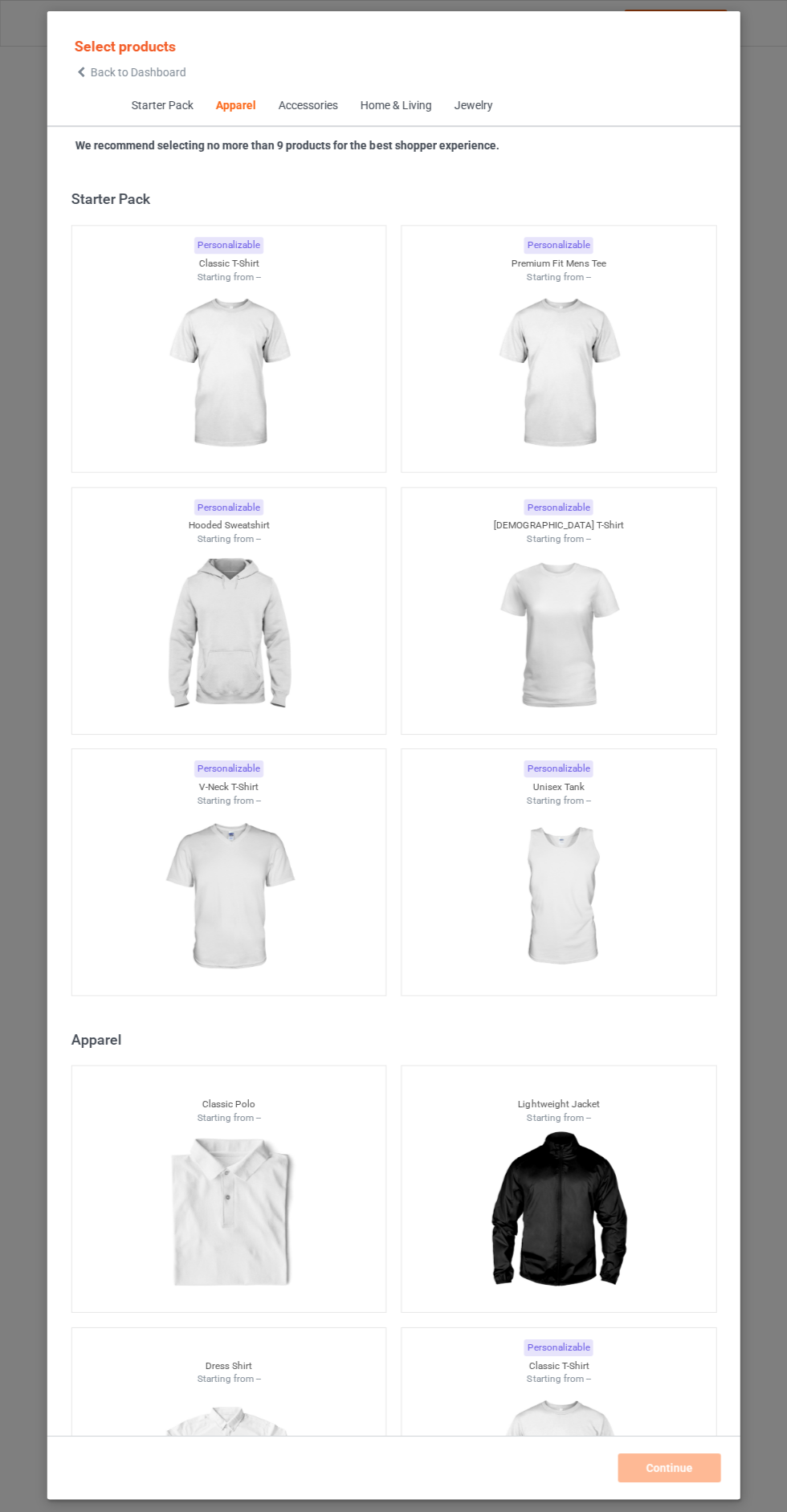
click at [96, 72] on span "Back to Dashboard" at bounding box center [138, 72] width 96 height 13
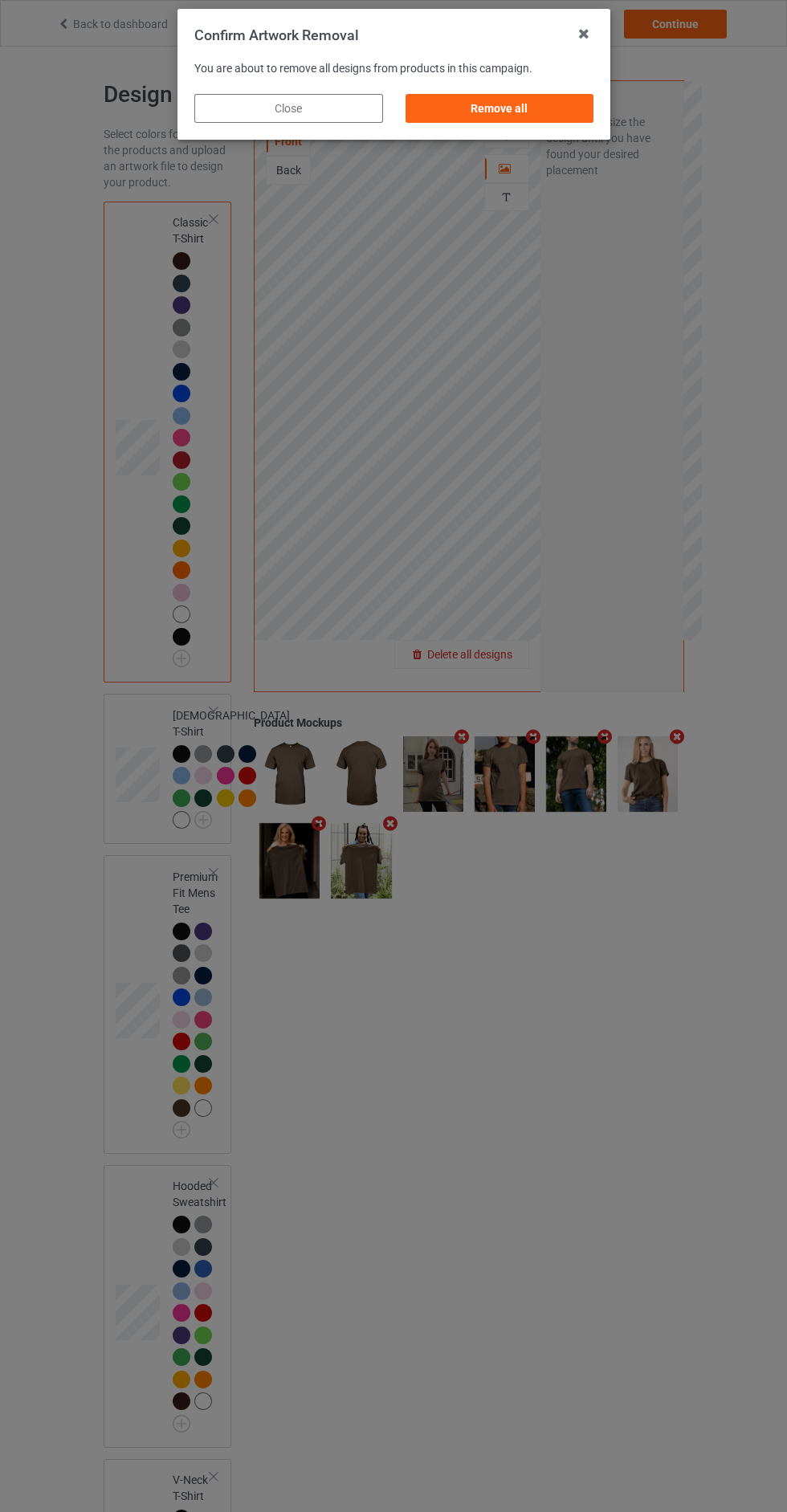
click at [449, 115] on div "Remove all" at bounding box center [499, 108] width 189 height 29
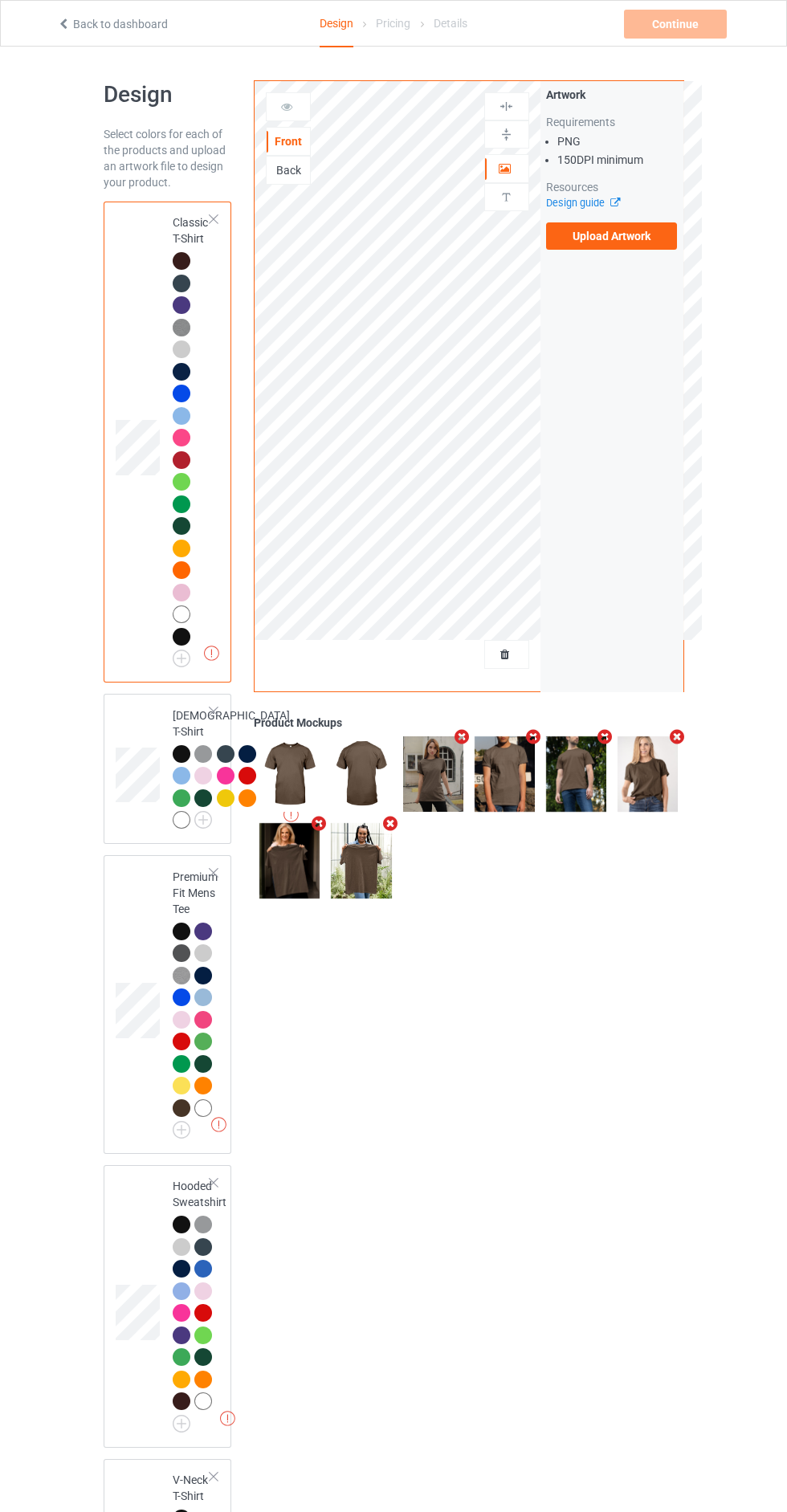
click at [573, 240] on label "Upload Artwork" at bounding box center [612, 236] width 132 height 28
click at [0, 0] on input "Upload Artwork" at bounding box center [0, 0] width 0 height 0
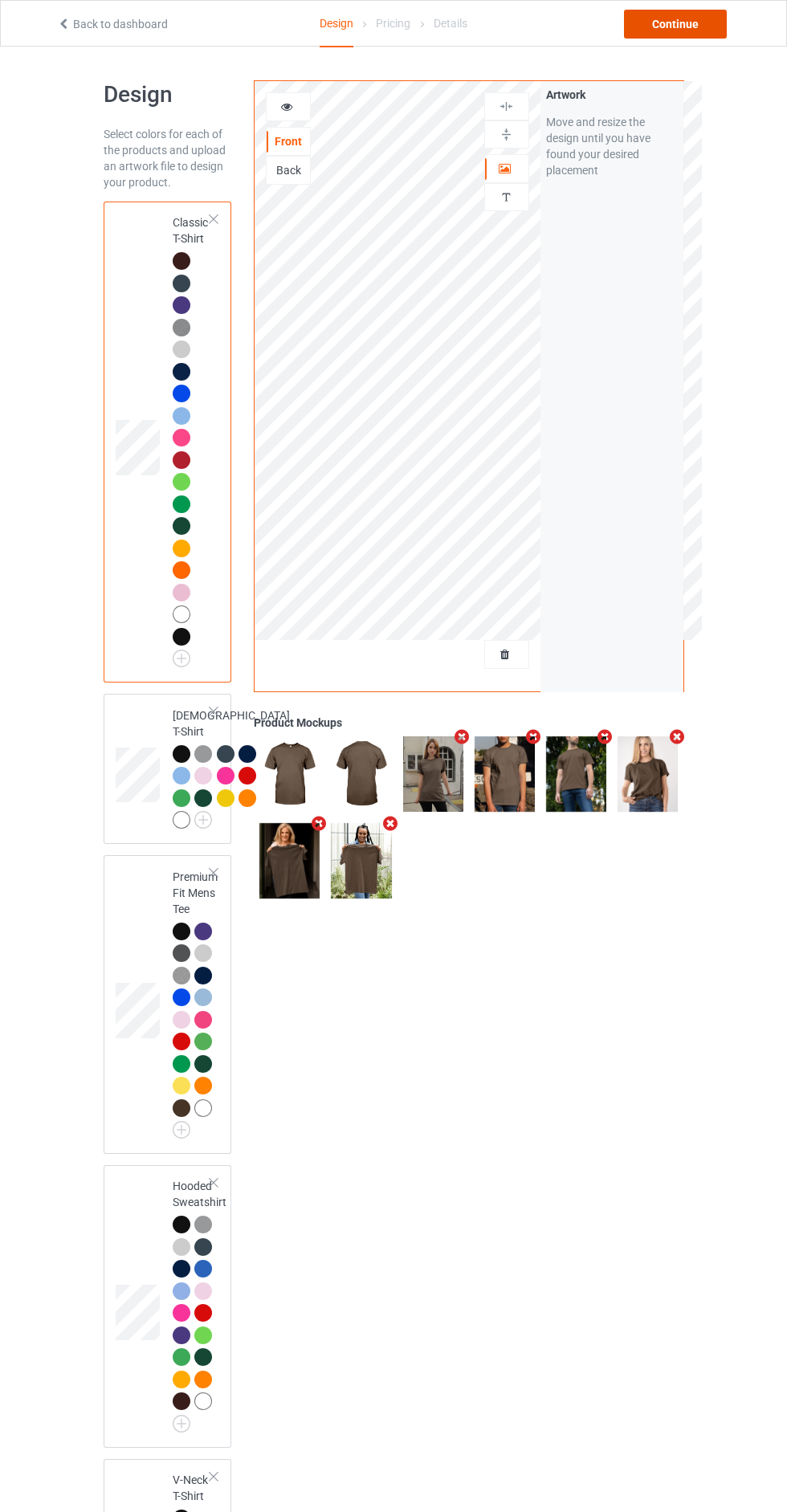
click at [653, 28] on div "Continue" at bounding box center [675, 24] width 103 height 29
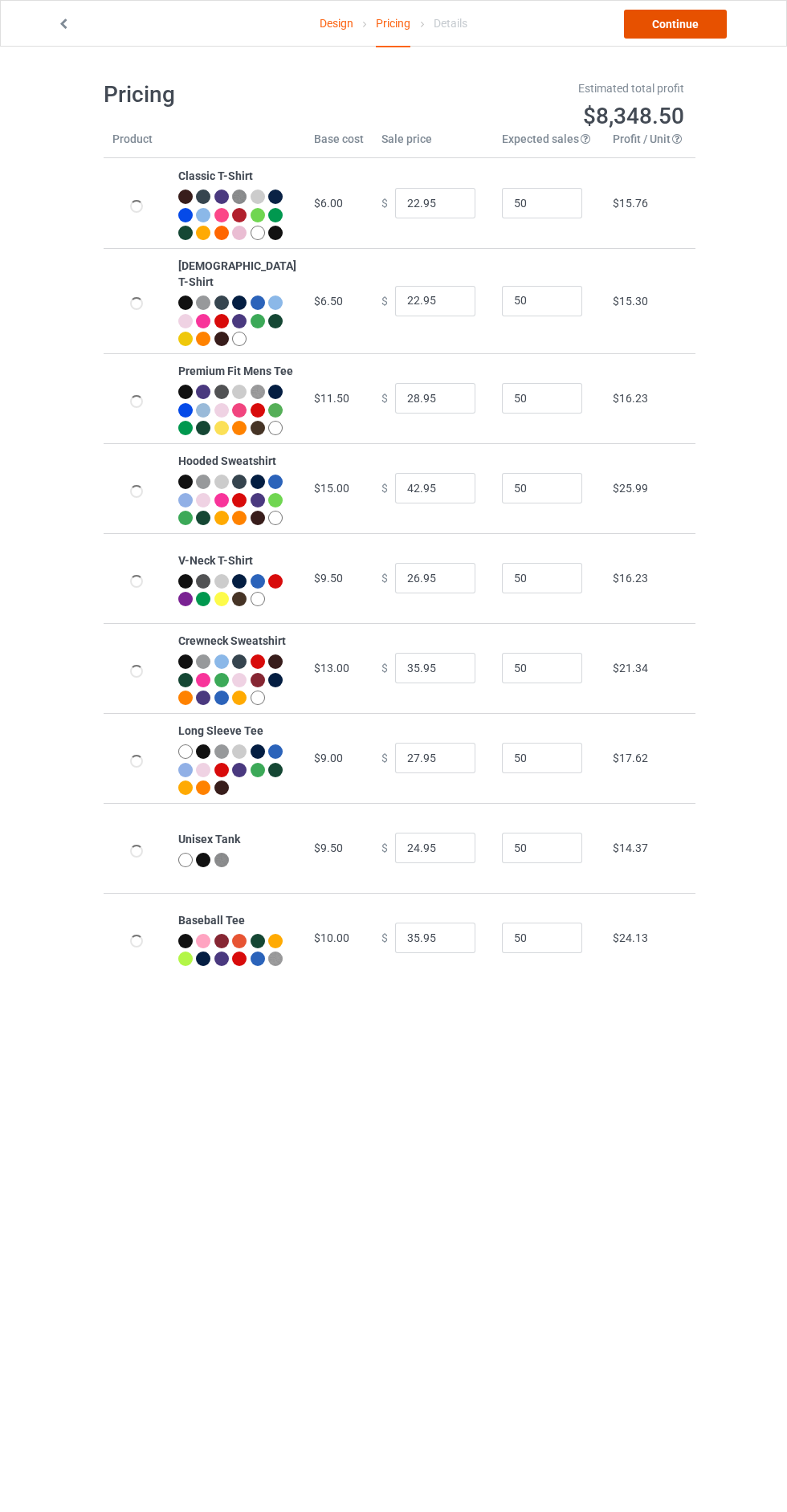
click at [652, 29] on link "Continue" at bounding box center [675, 24] width 103 height 29
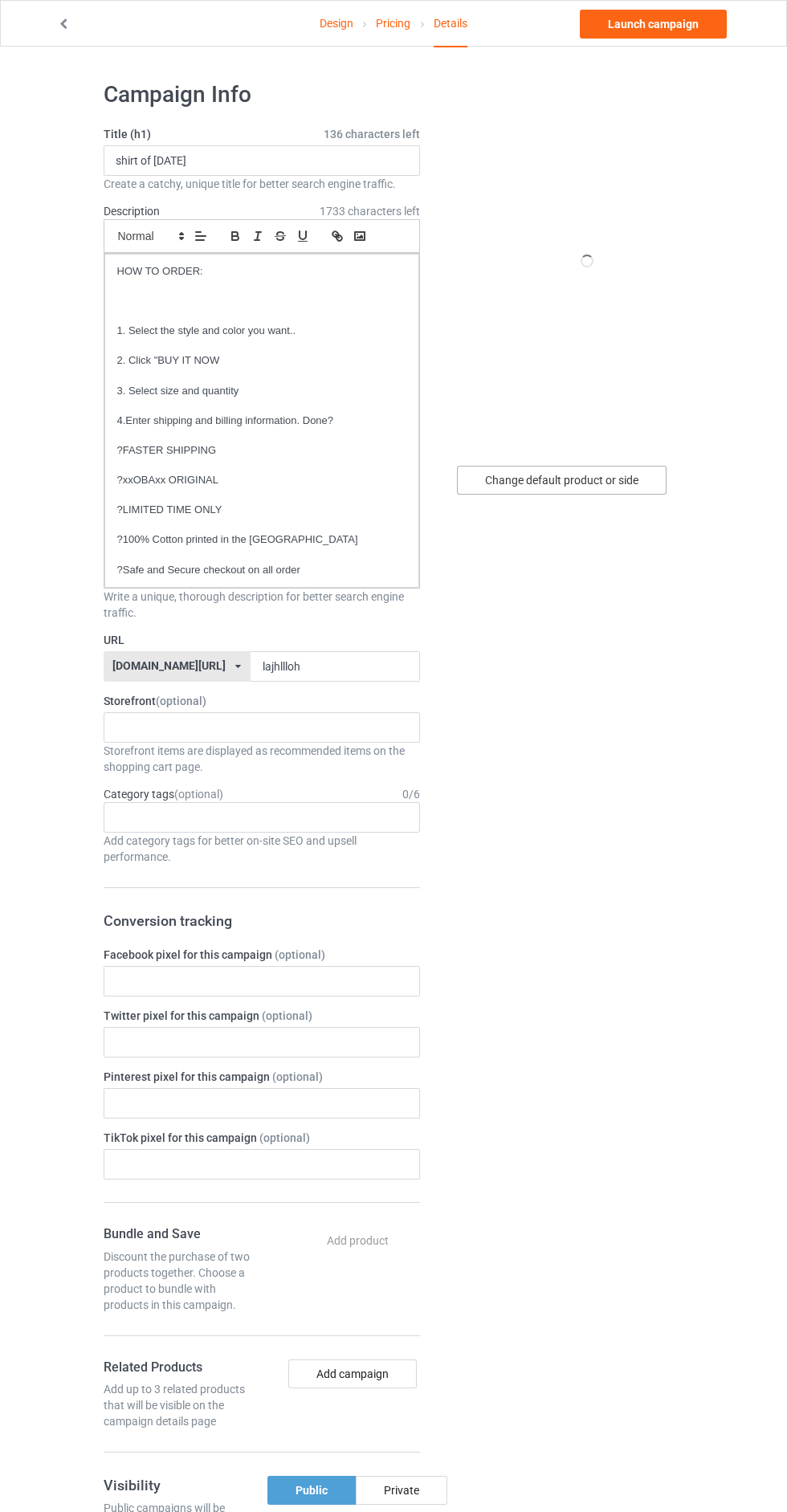
click at [548, 479] on div "Change default product or side" at bounding box center [562, 481] width 210 height 29
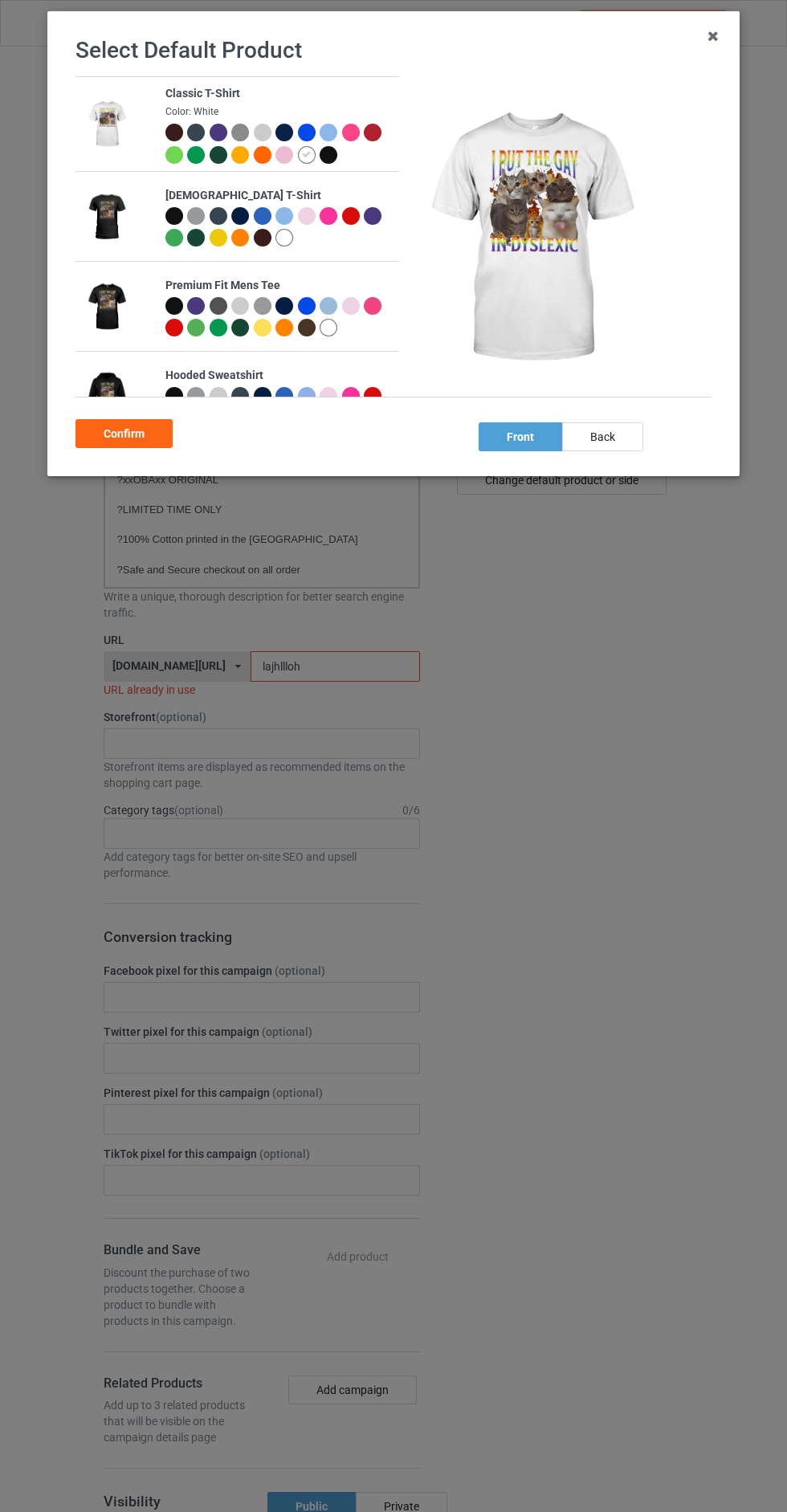
click at [331, 156] on div at bounding box center [329, 155] width 18 height 18
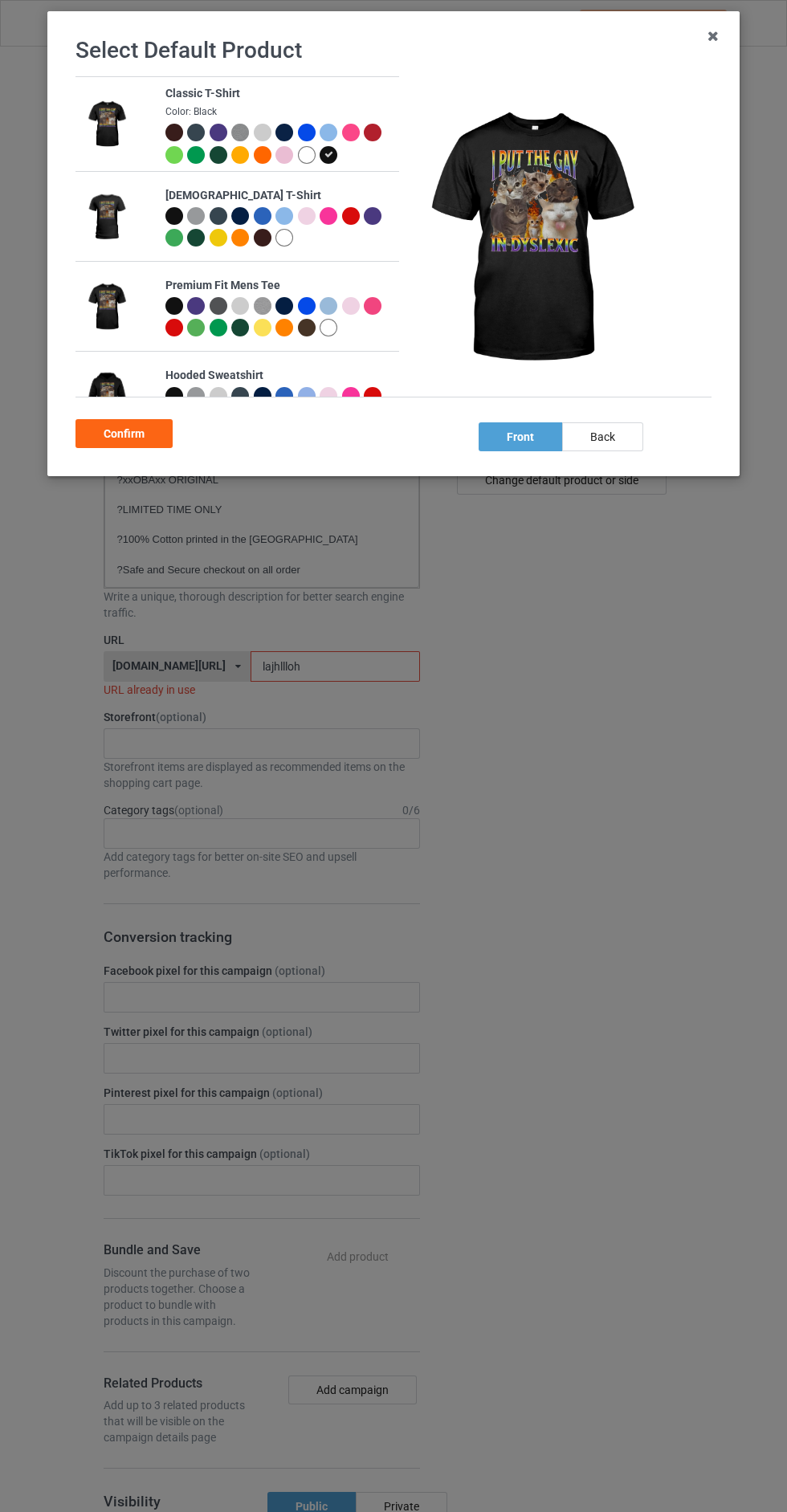
click at [125, 434] on div "Confirm" at bounding box center [124, 434] width 97 height 29
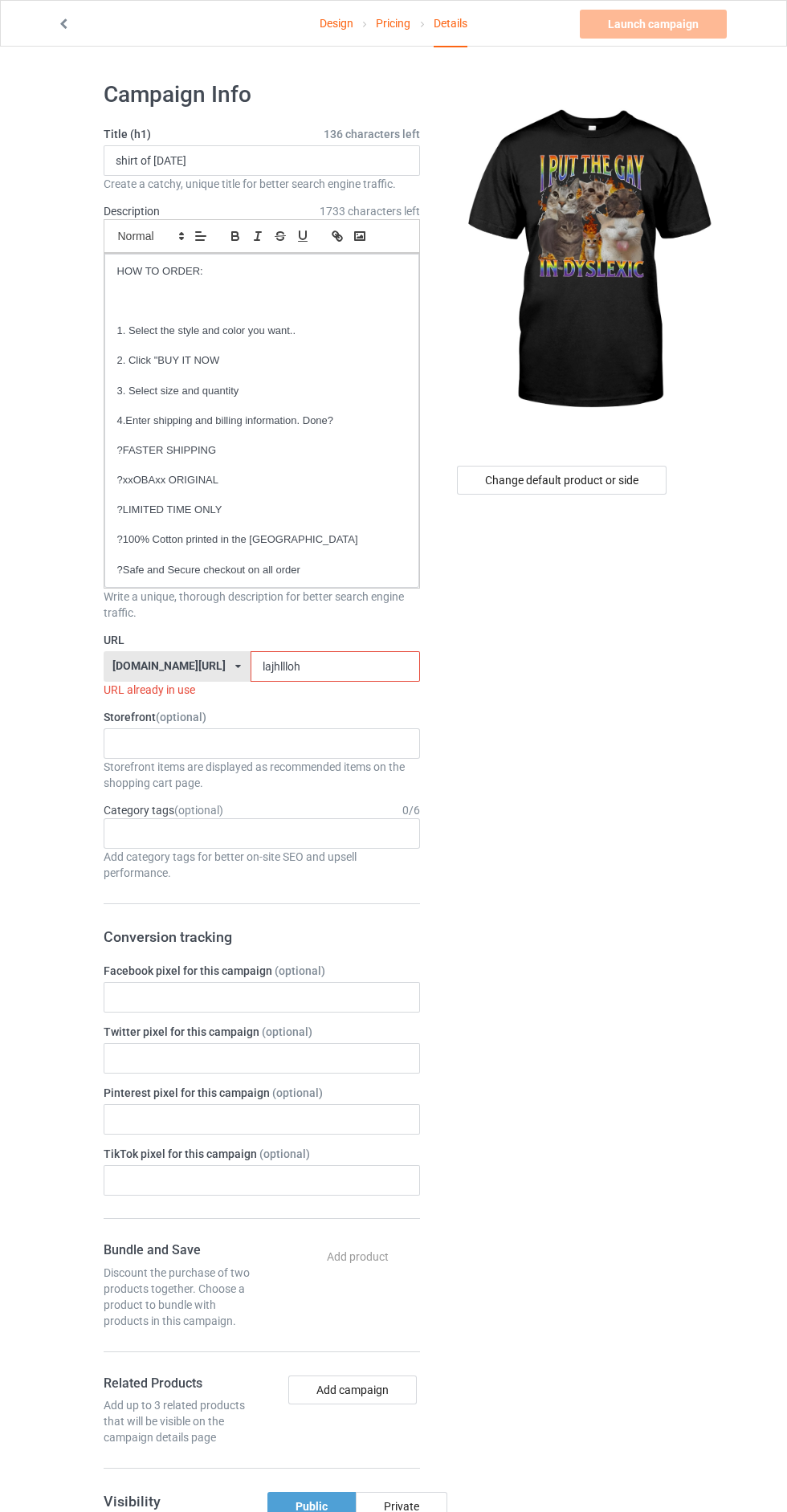
click at [312, 671] on input "lajhllloh" at bounding box center [335, 667] width 169 height 31
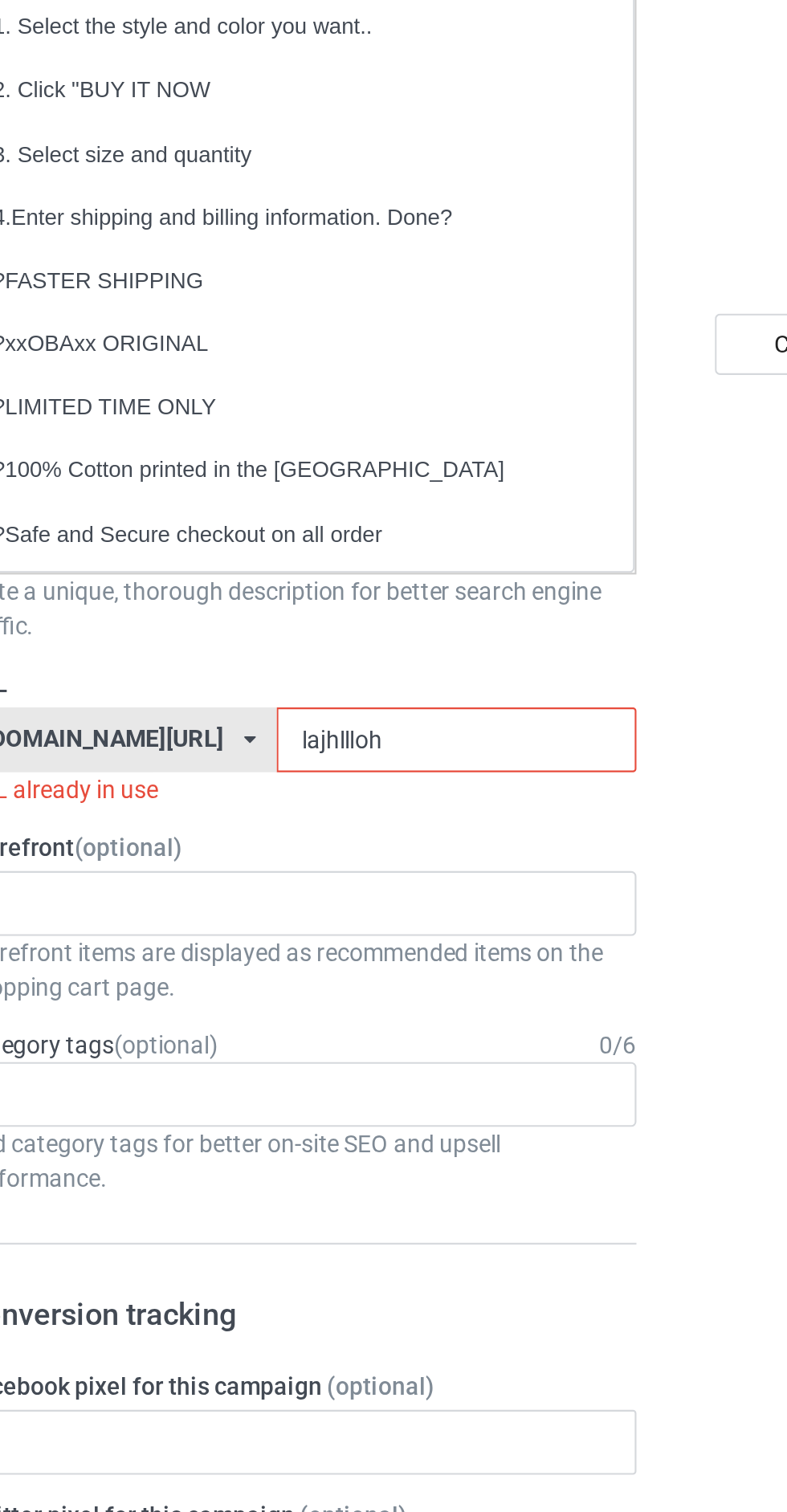
type input "lajhlllohu"
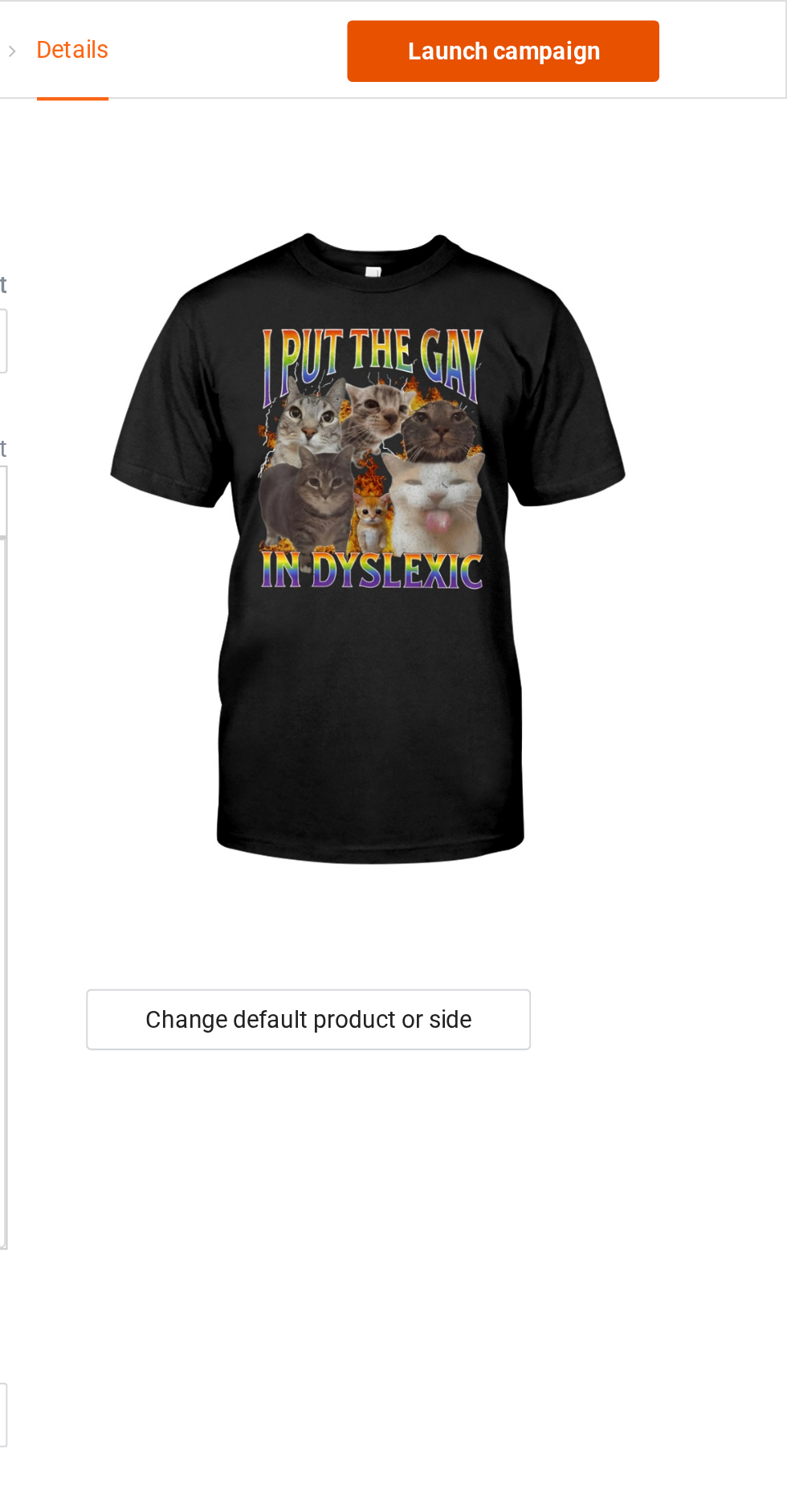
click at [608, 28] on link "Launch campaign" at bounding box center [653, 24] width 147 height 29
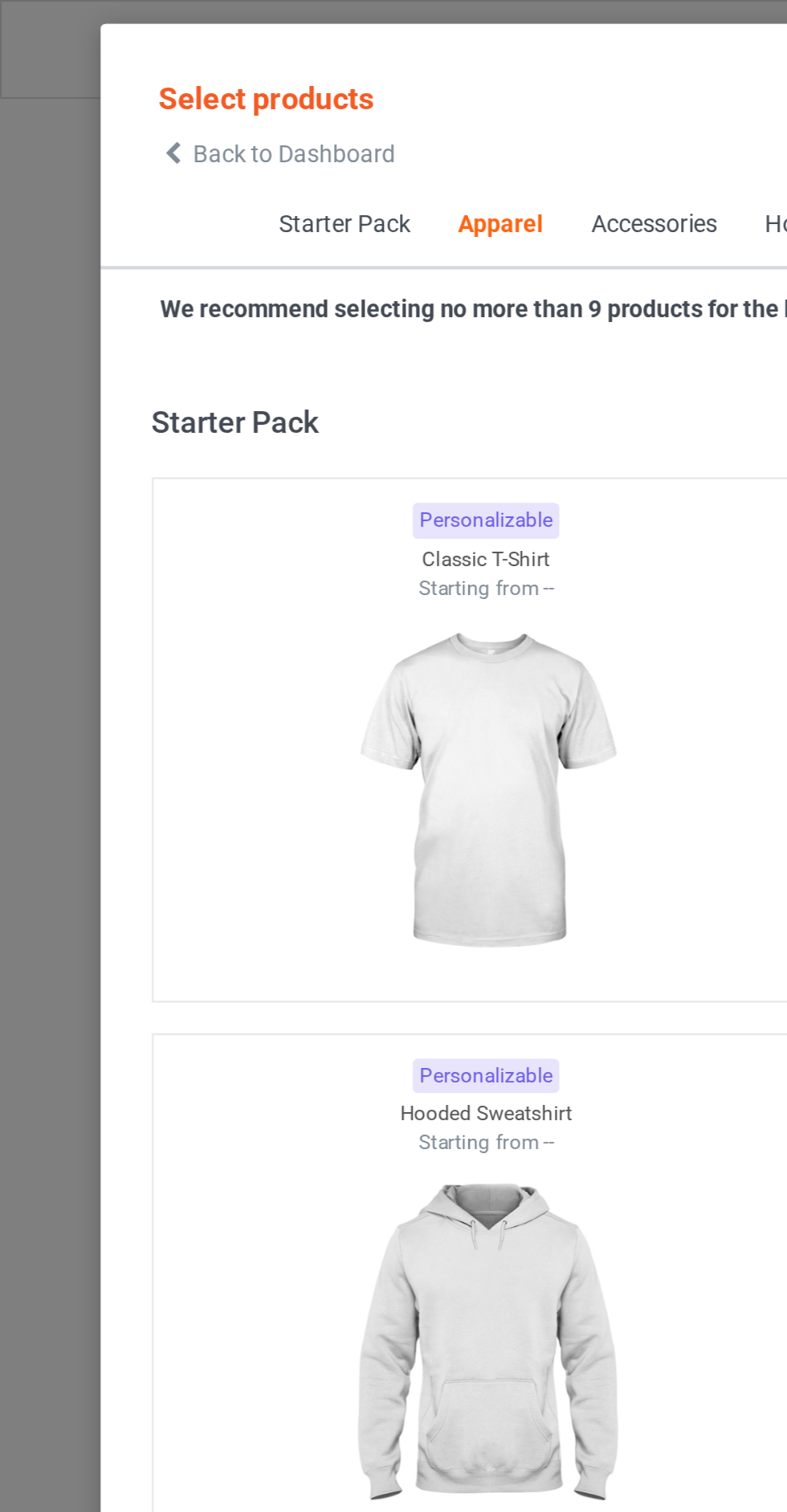
scroll to position [860, 0]
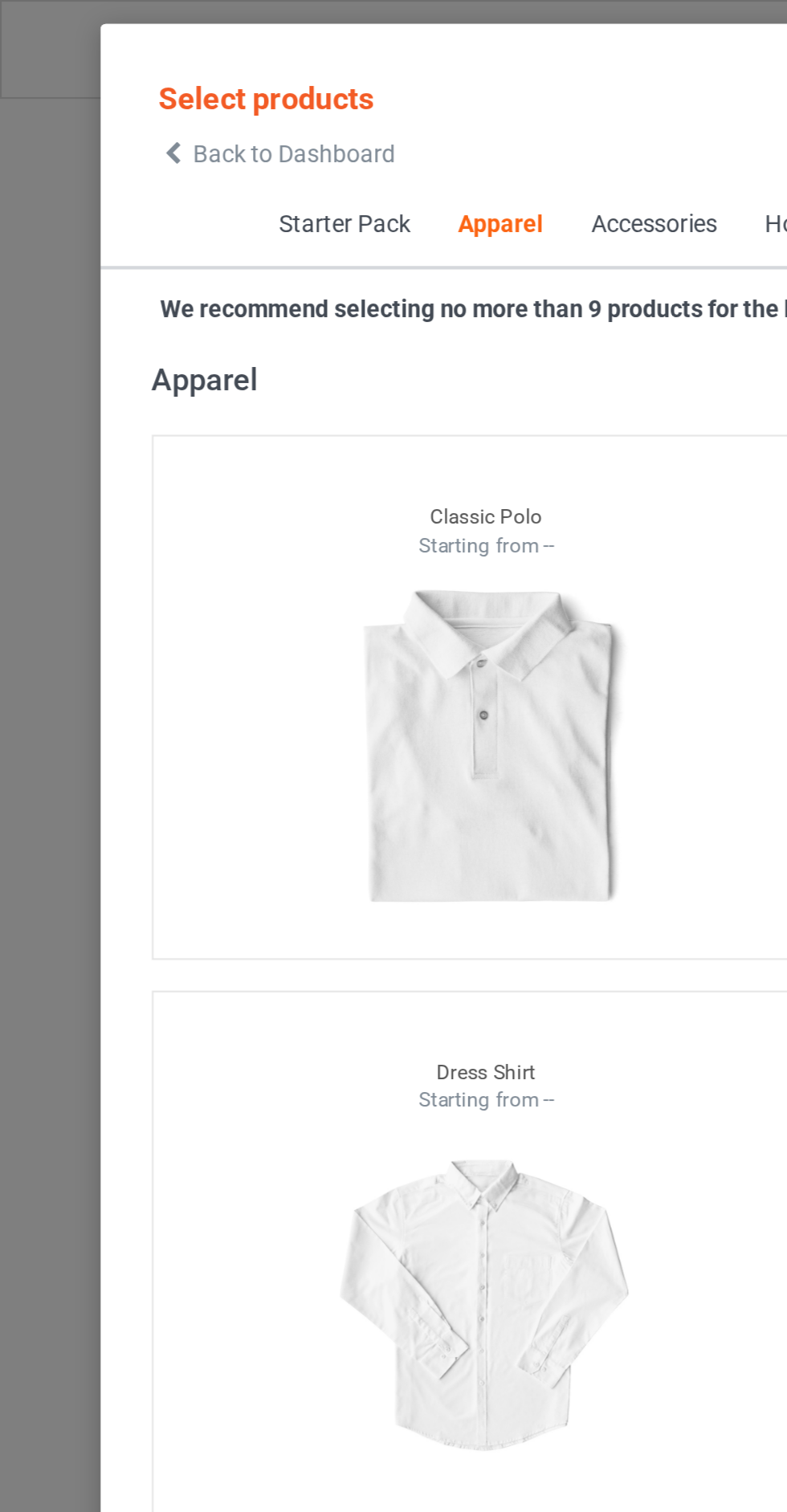
click at [151, 69] on span "Back to Dashboard" at bounding box center [138, 72] width 96 height 13
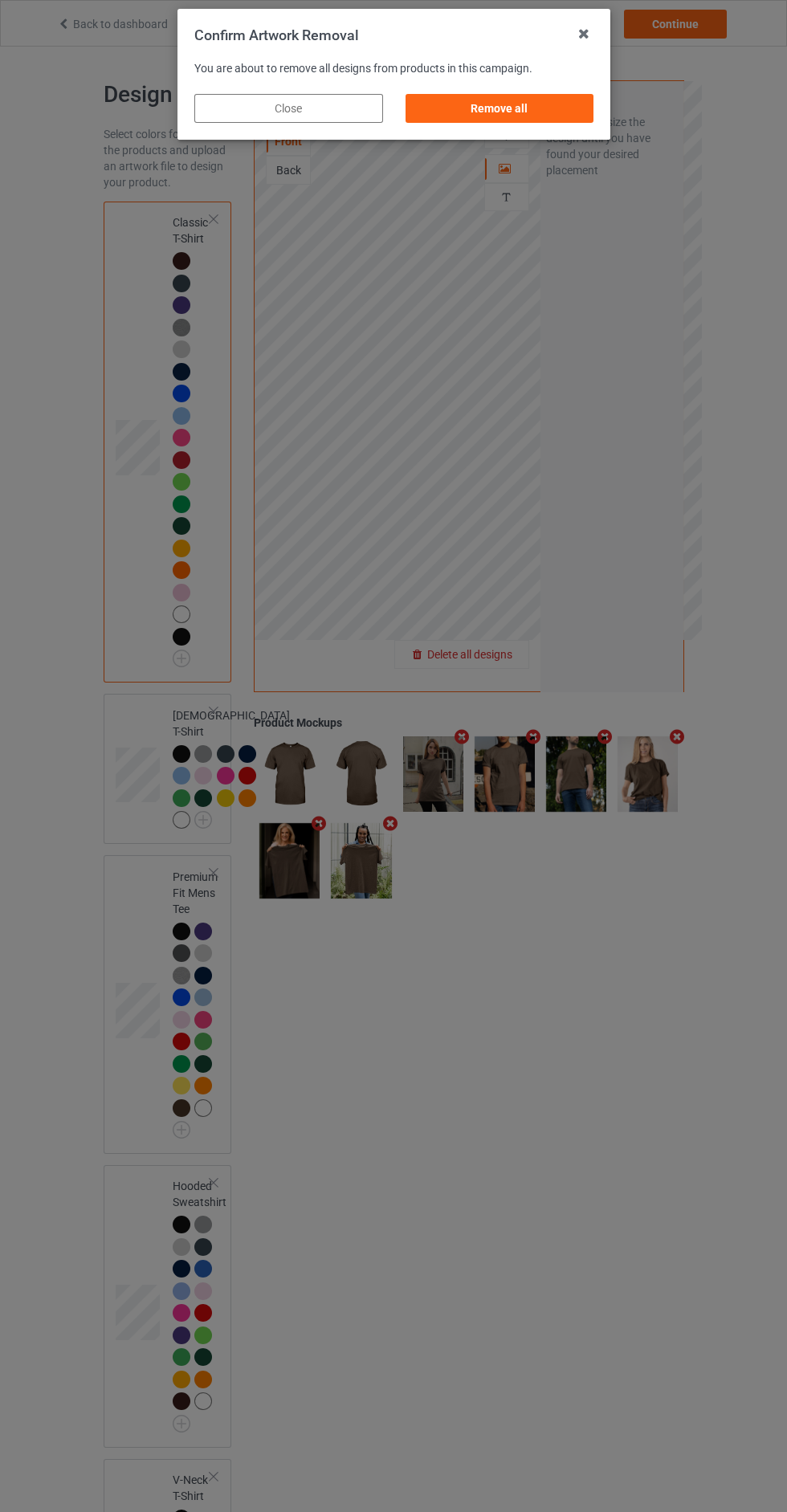
click at [508, 121] on div "Remove all" at bounding box center [499, 108] width 189 height 29
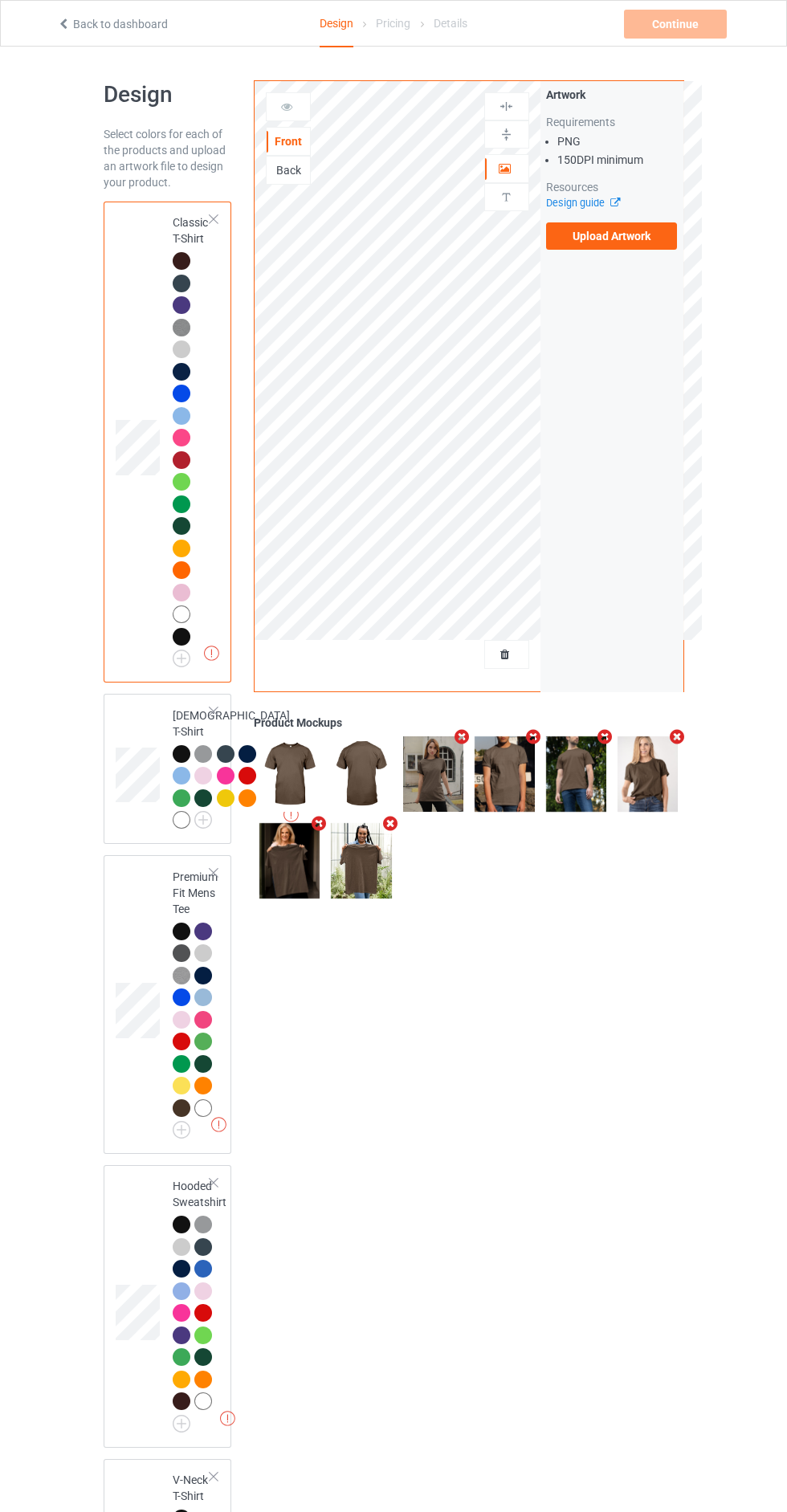
click at [572, 245] on label "Upload Artwork" at bounding box center [612, 236] width 132 height 28
click at [0, 0] on input "Upload Artwork" at bounding box center [0, 0] width 0 height 0
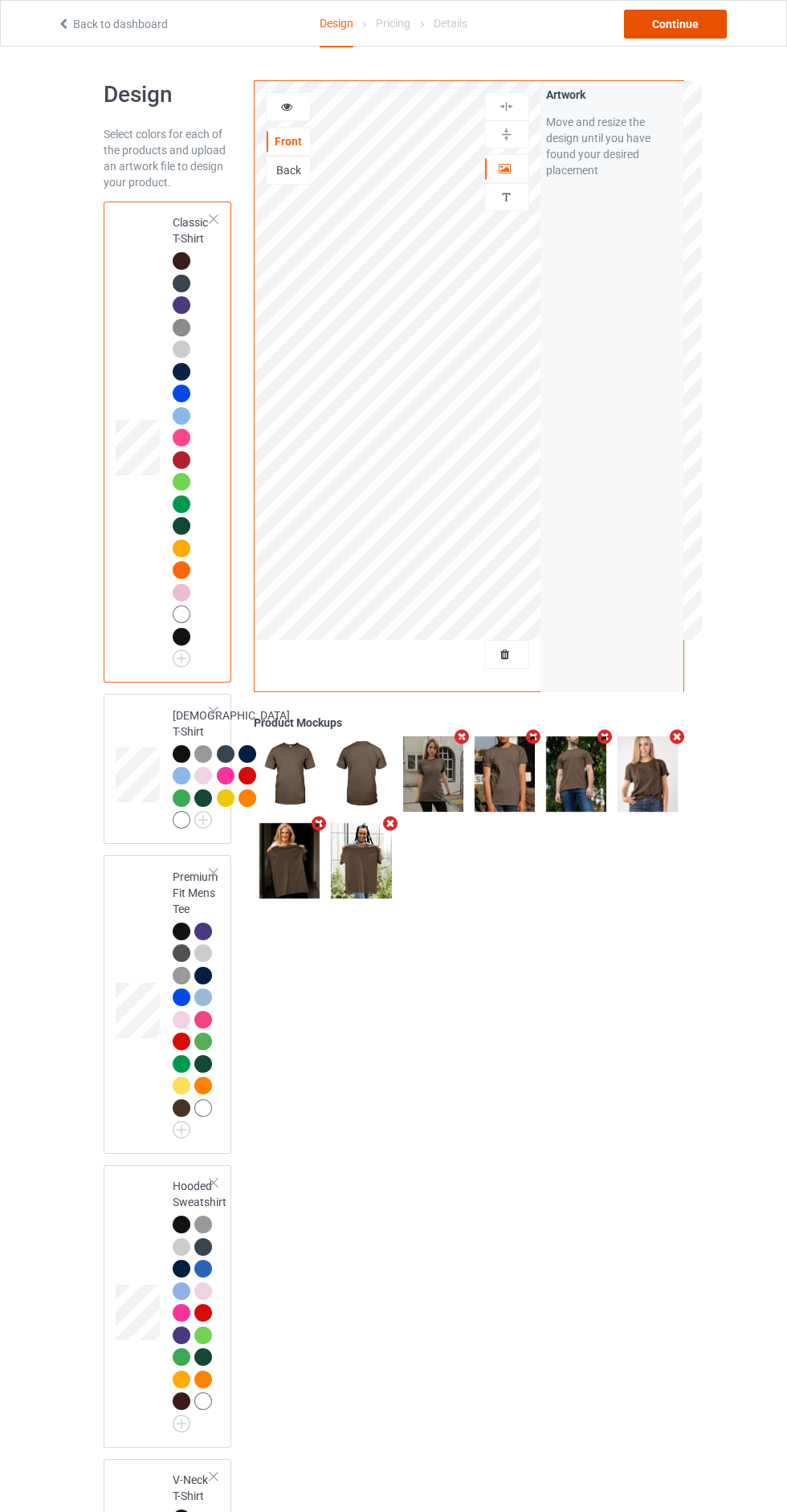
click at [631, 37] on div "Continue" at bounding box center [675, 24] width 103 height 29
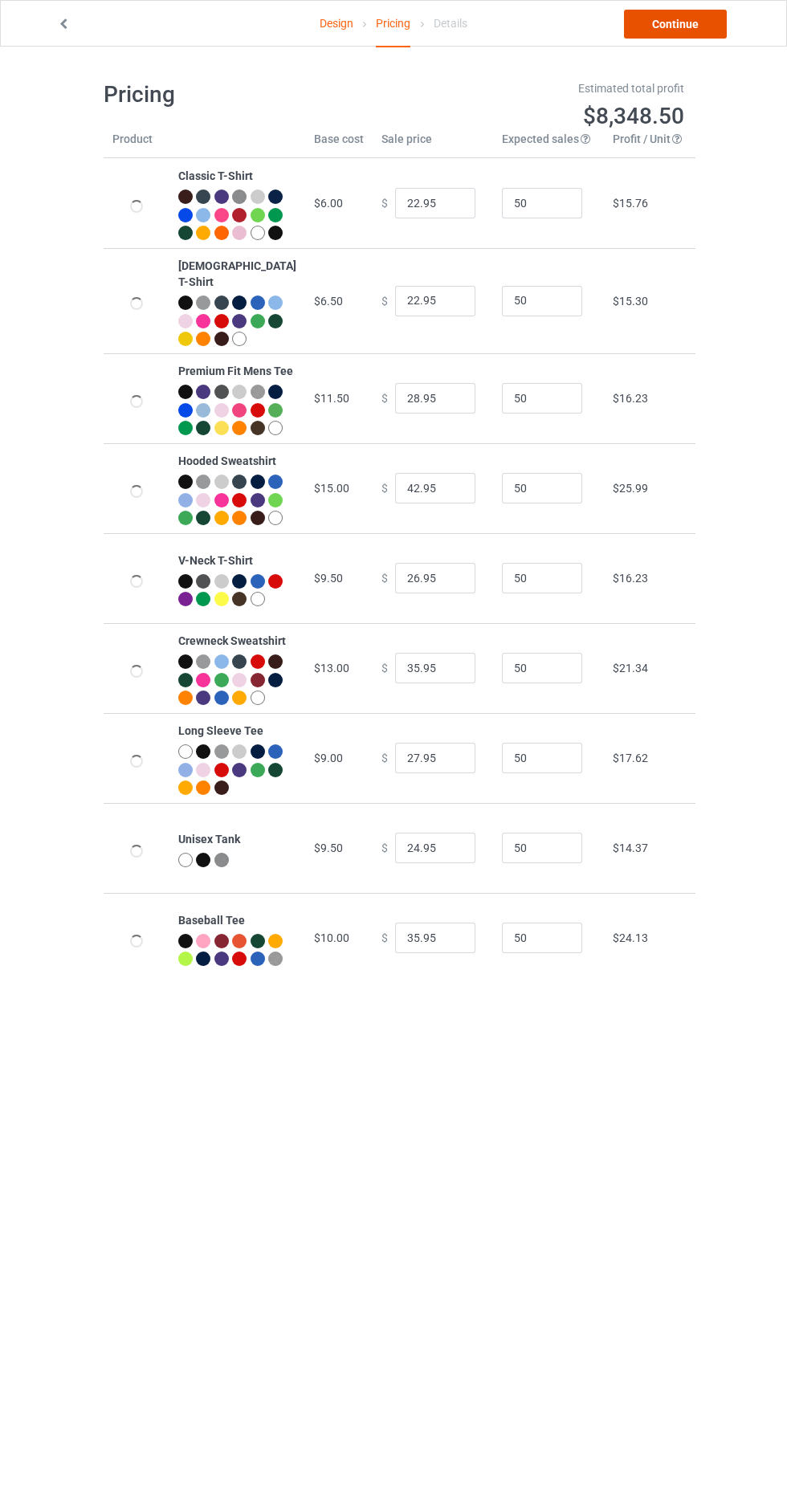
click at [663, 32] on link "Continue" at bounding box center [675, 24] width 103 height 29
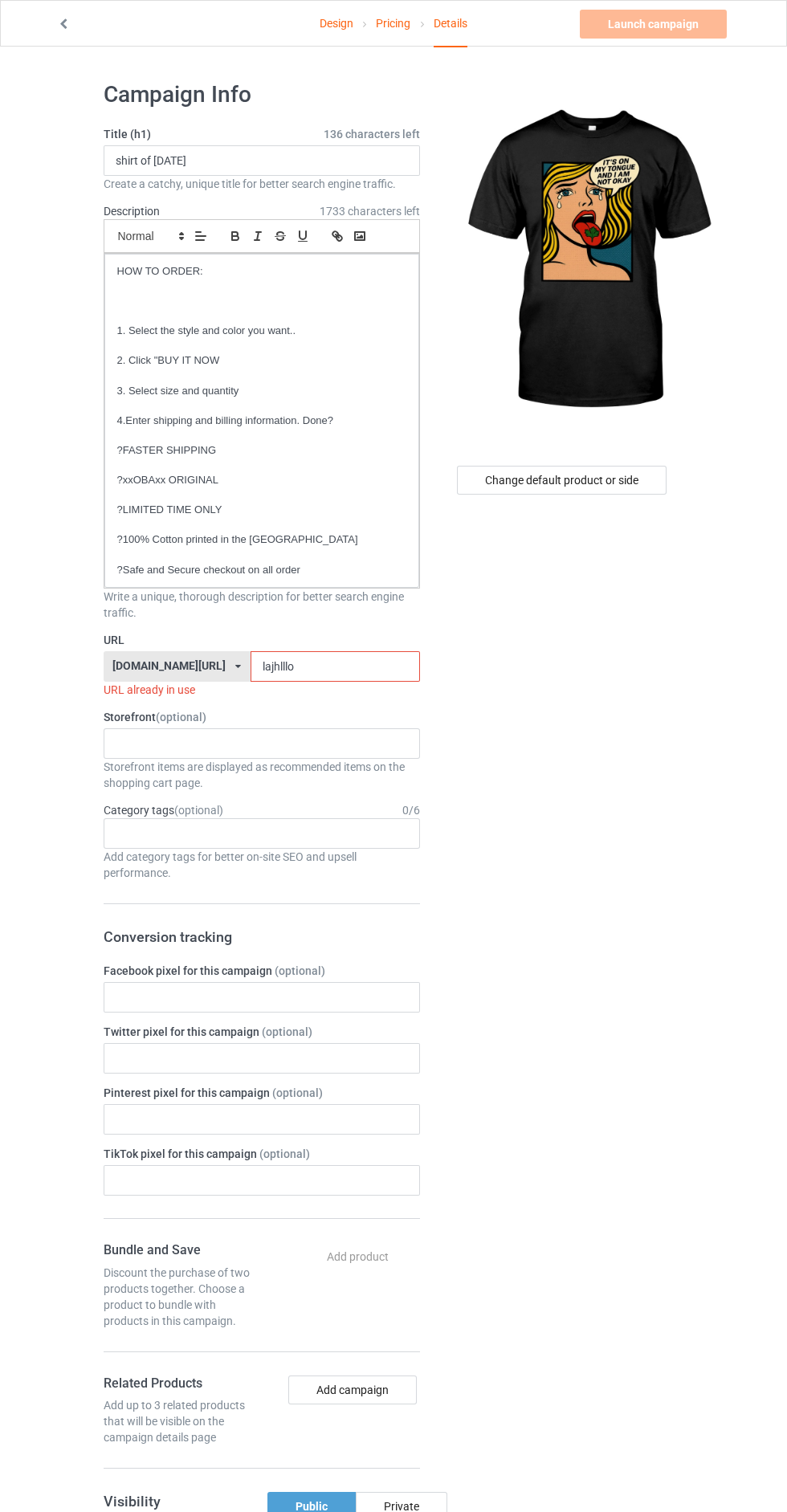
click at [322, 667] on input "lajhlllo" at bounding box center [335, 667] width 169 height 31
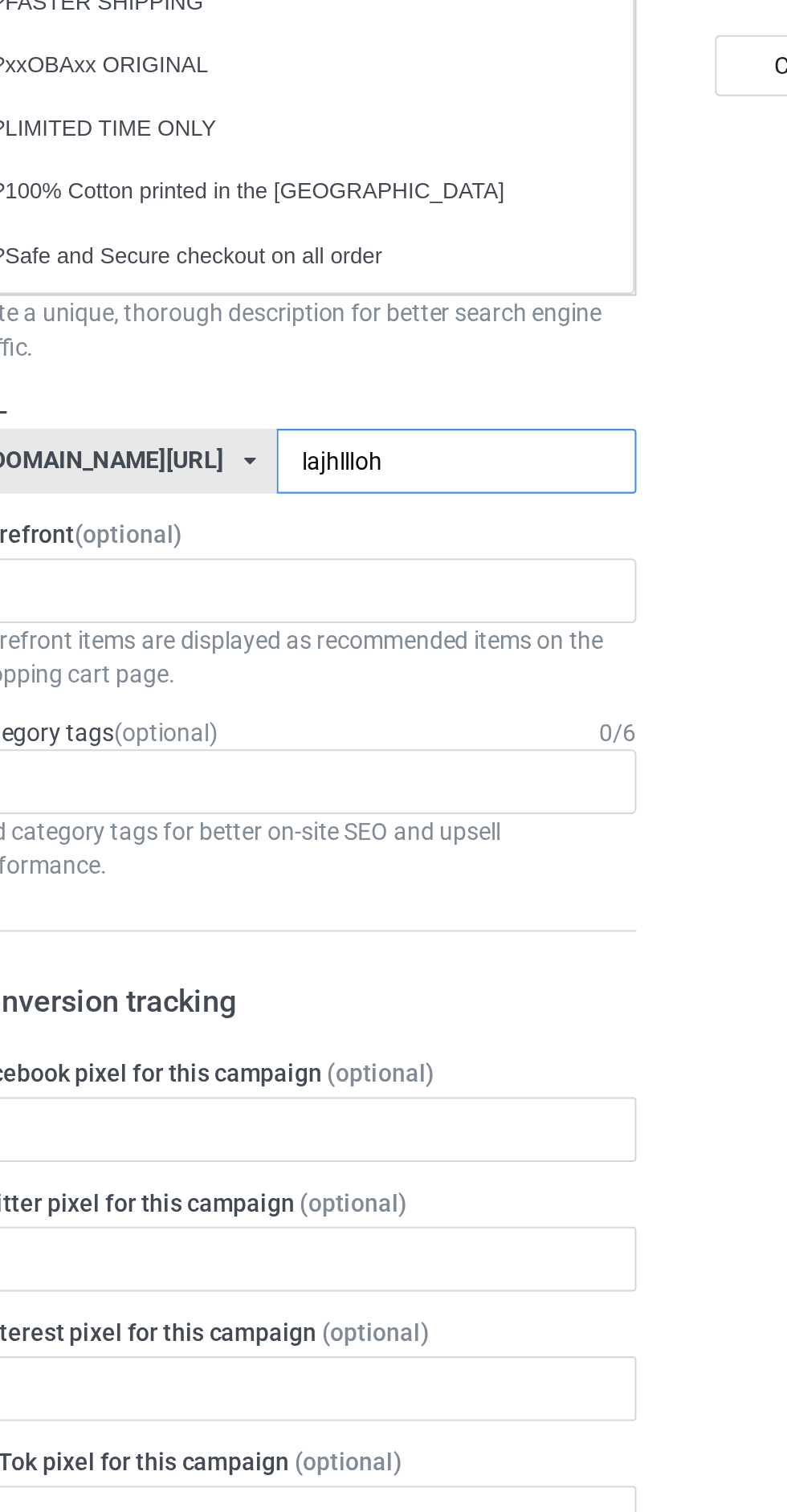
scroll to position [1, 0]
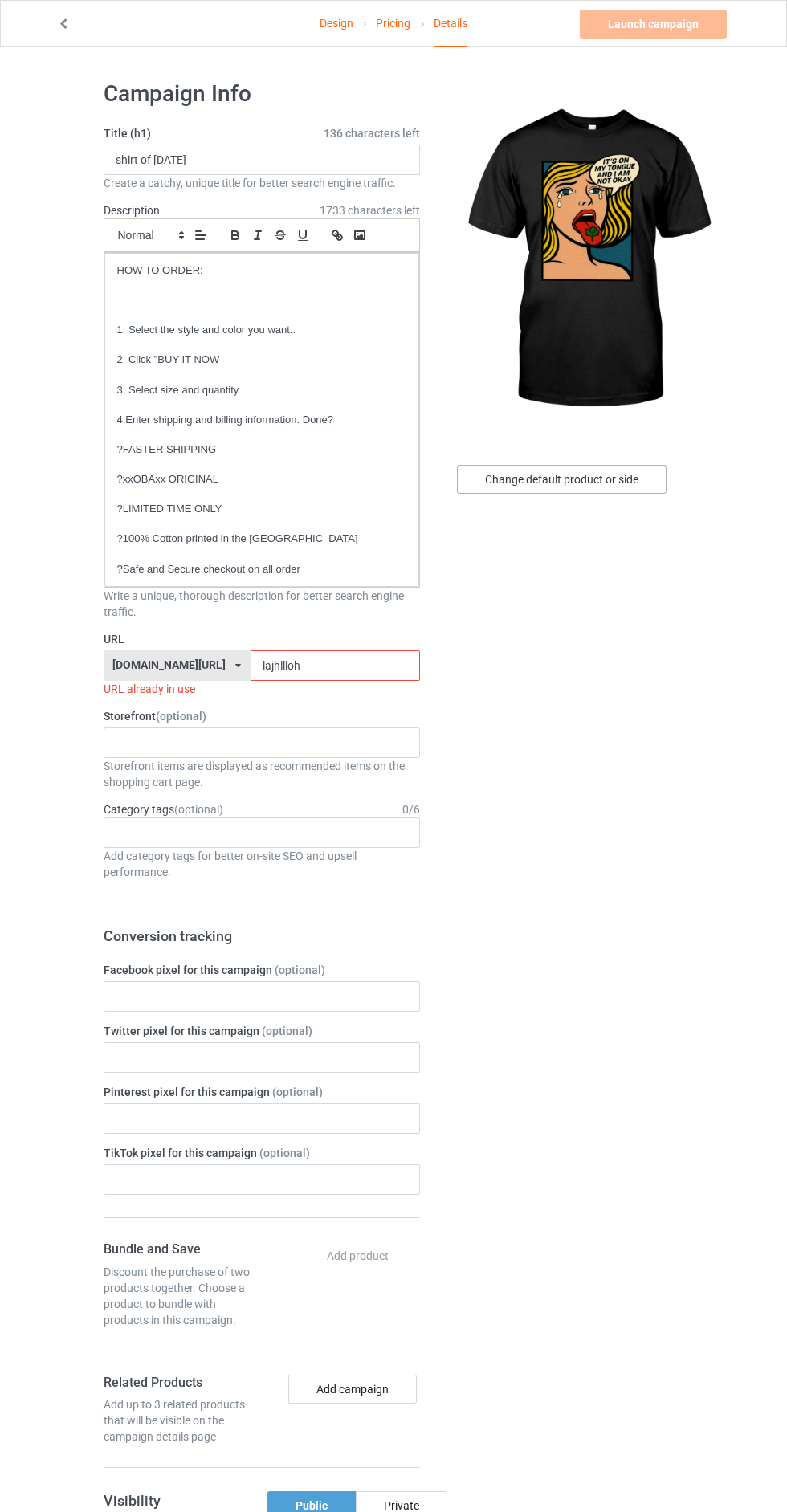
click at [525, 482] on div "Change default product or side" at bounding box center [562, 480] width 210 height 29
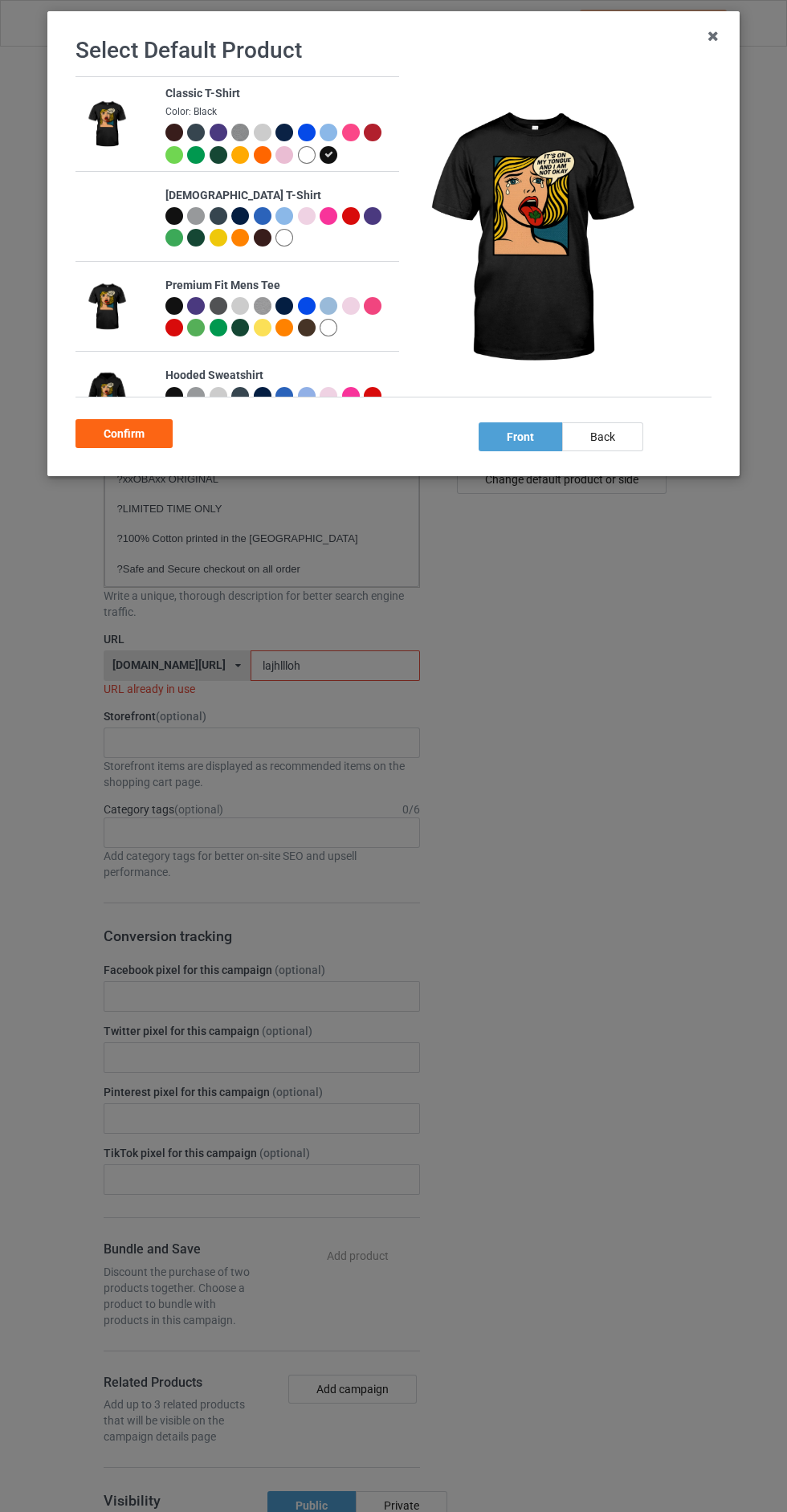
click at [222, 134] on div at bounding box center [219, 133] width 18 height 18
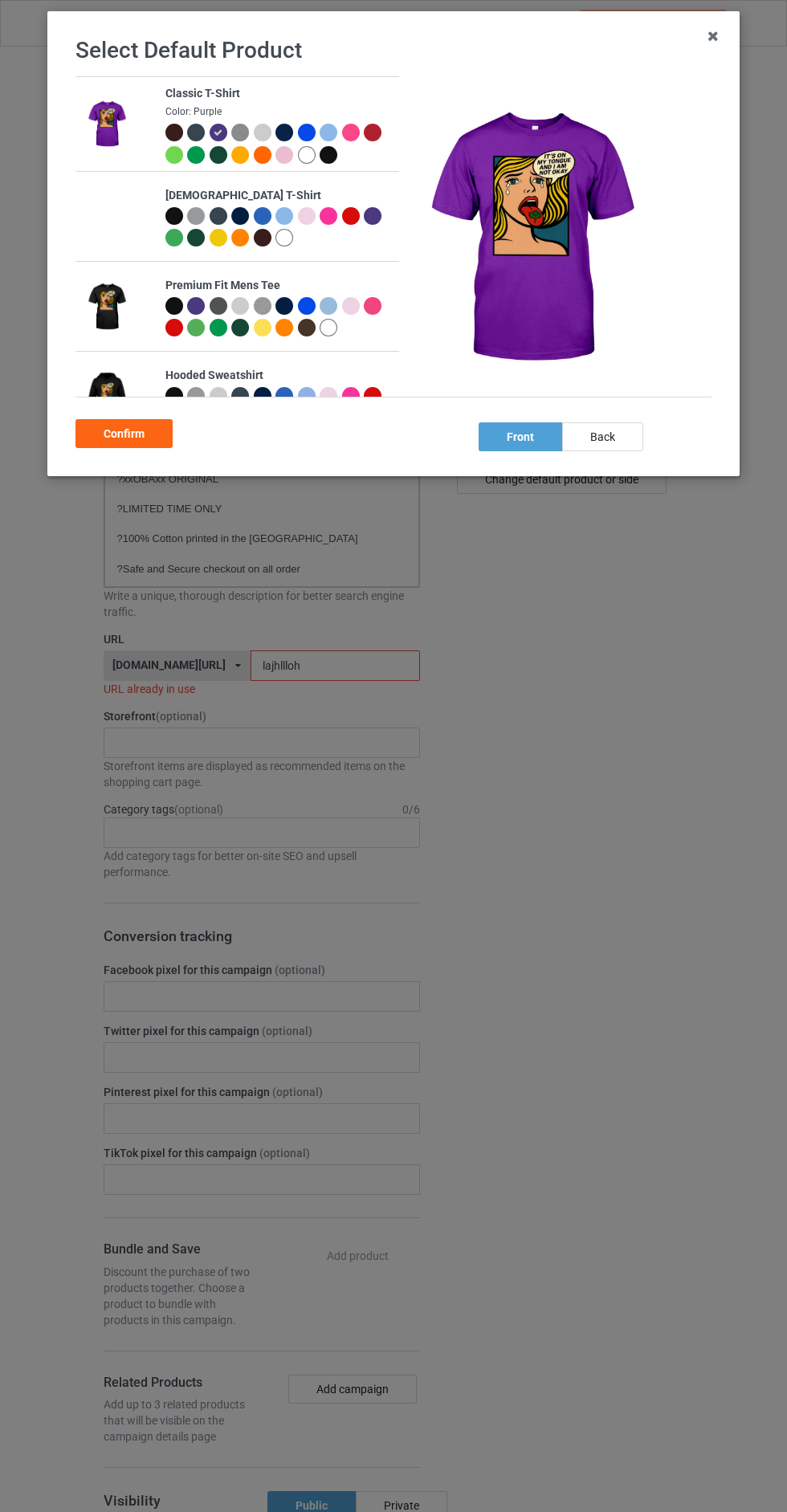
click at [122, 434] on div "Confirm" at bounding box center [124, 434] width 97 height 29
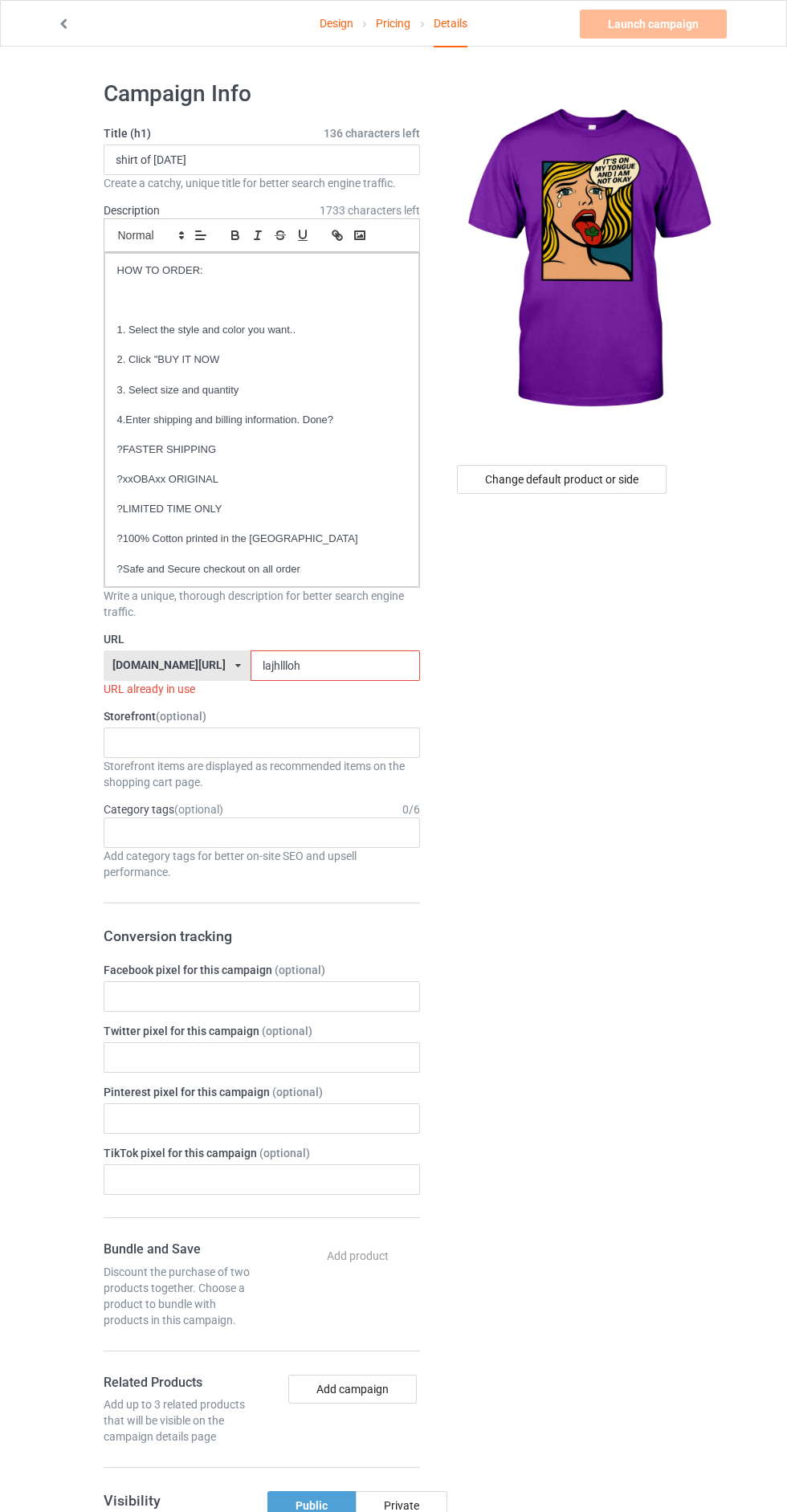
click at [292, 644] on label "URL" at bounding box center [262, 639] width 317 height 16
click at [316, 668] on input "lajhllloh" at bounding box center [335, 666] width 169 height 31
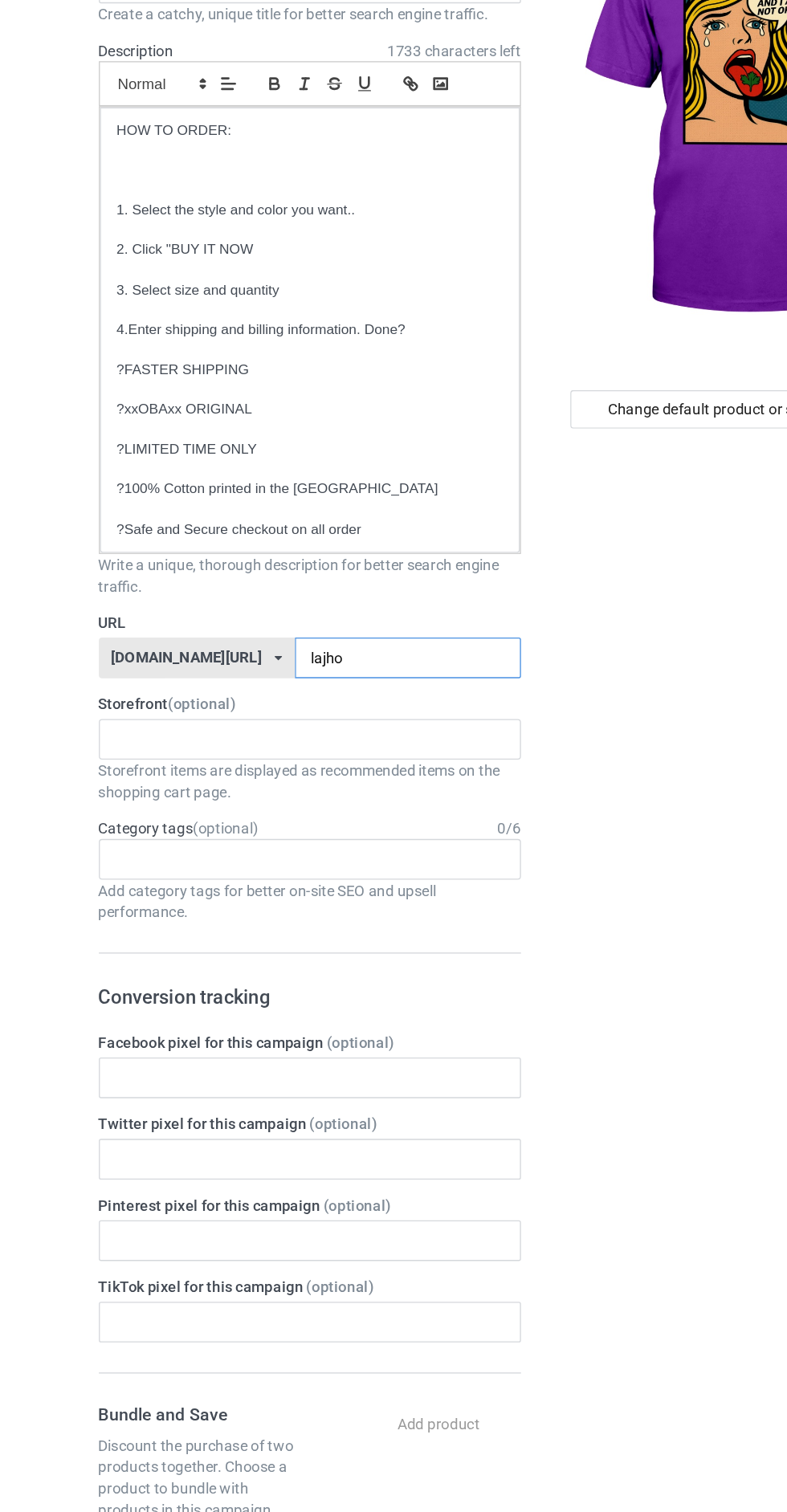
scroll to position [1, 0]
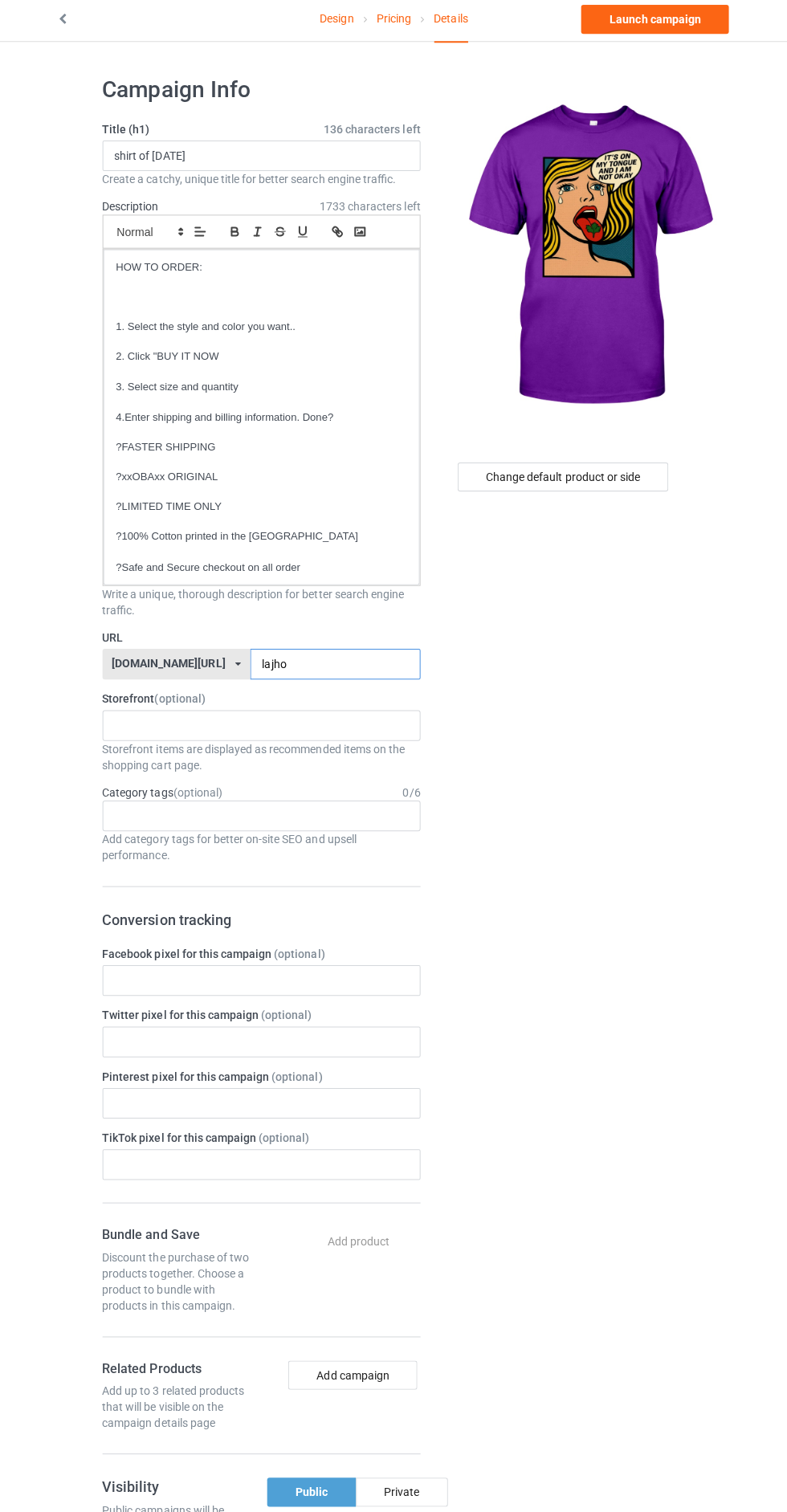
type input "lajho"
click at [306, 643] on label "URL" at bounding box center [262, 639] width 317 height 16
click at [648, 30] on link "Launch campaign" at bounding box center [653, 24] width 147 height 29
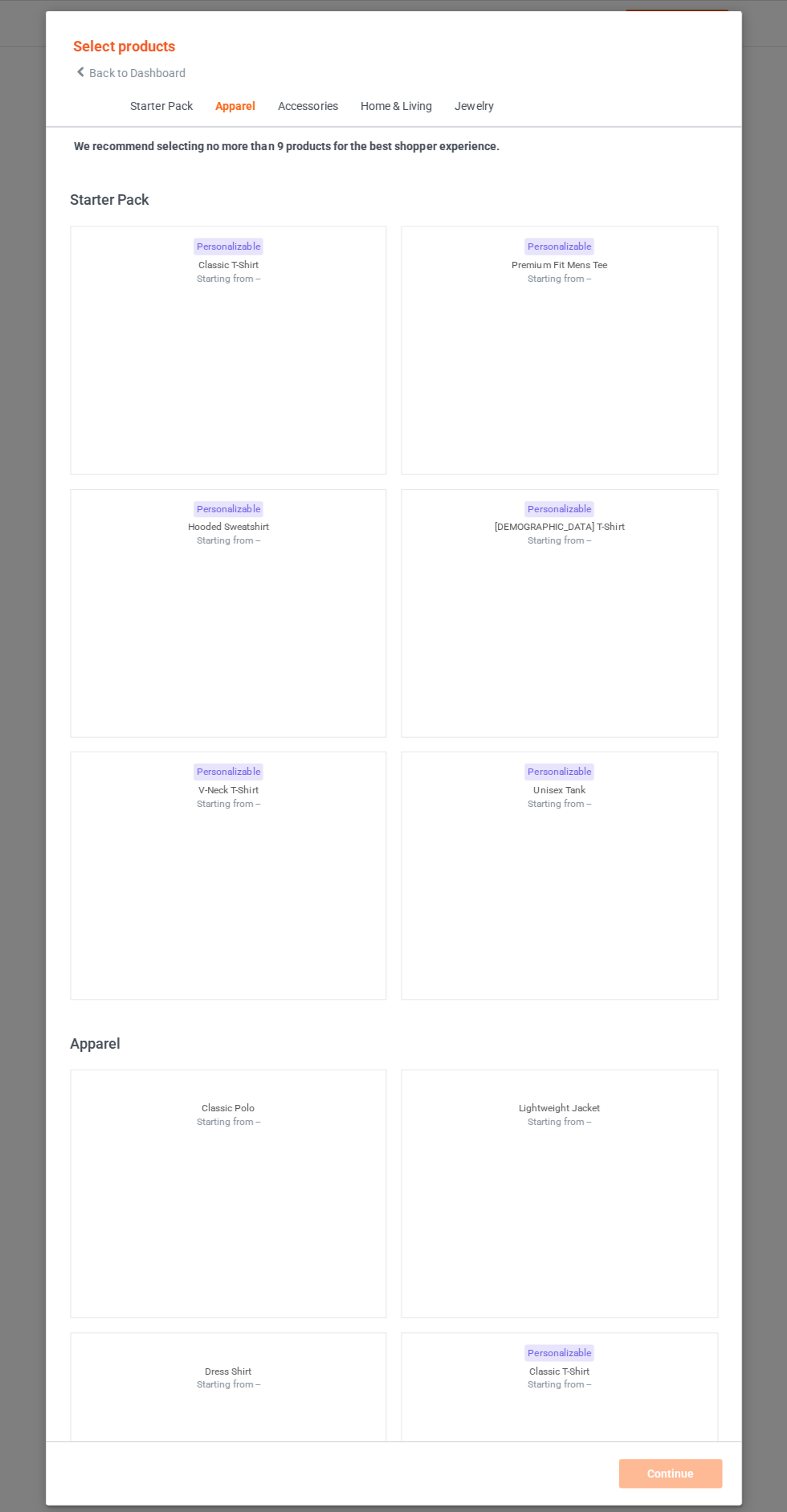
scroll to position [860, 0]
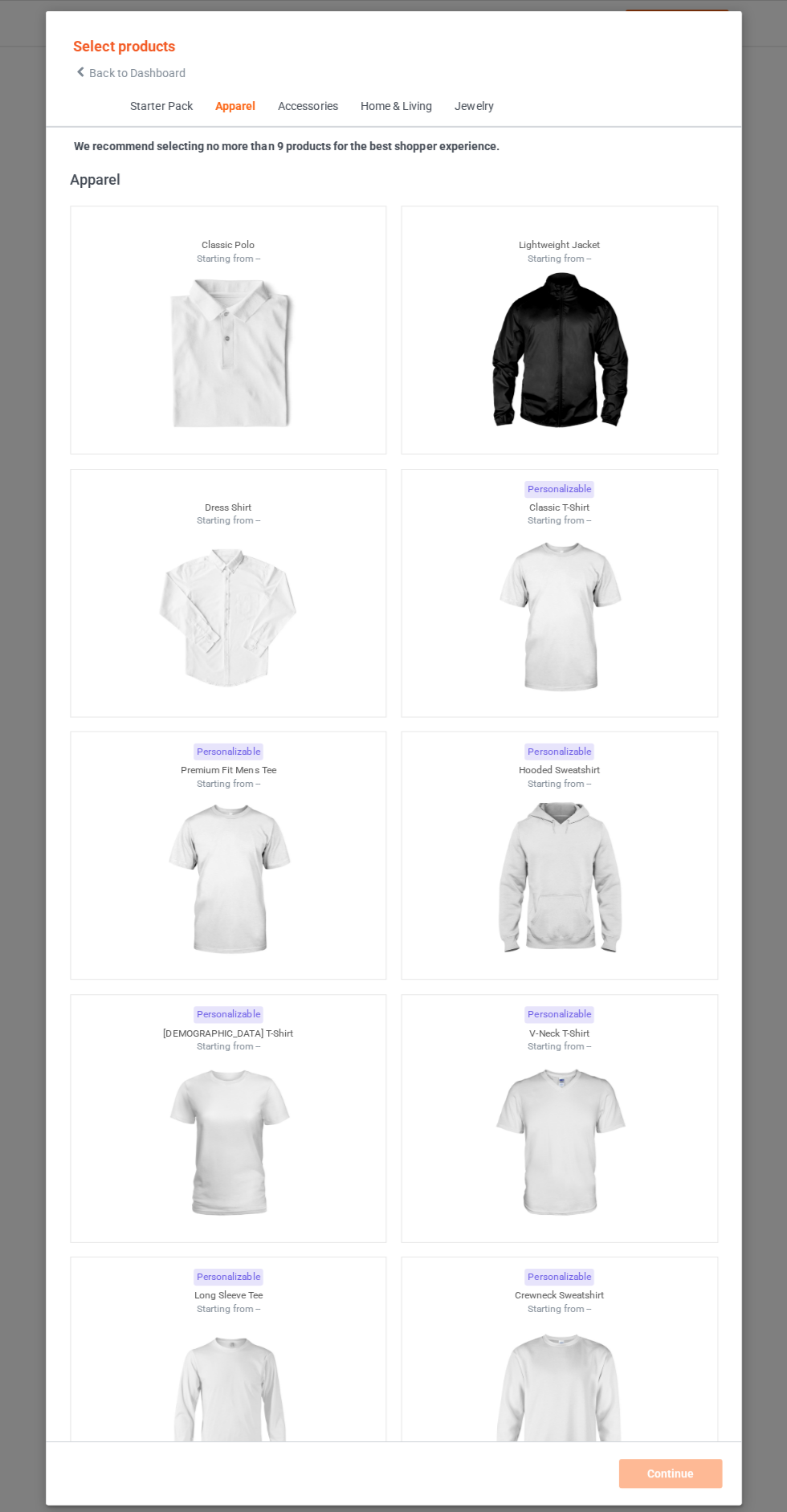
click at [122, 70] on span "Back to Dashboard" at bounding box center [138, 72] width 96 height 13
